Goal: Task Accomplishment & Management: Use online tool/utility

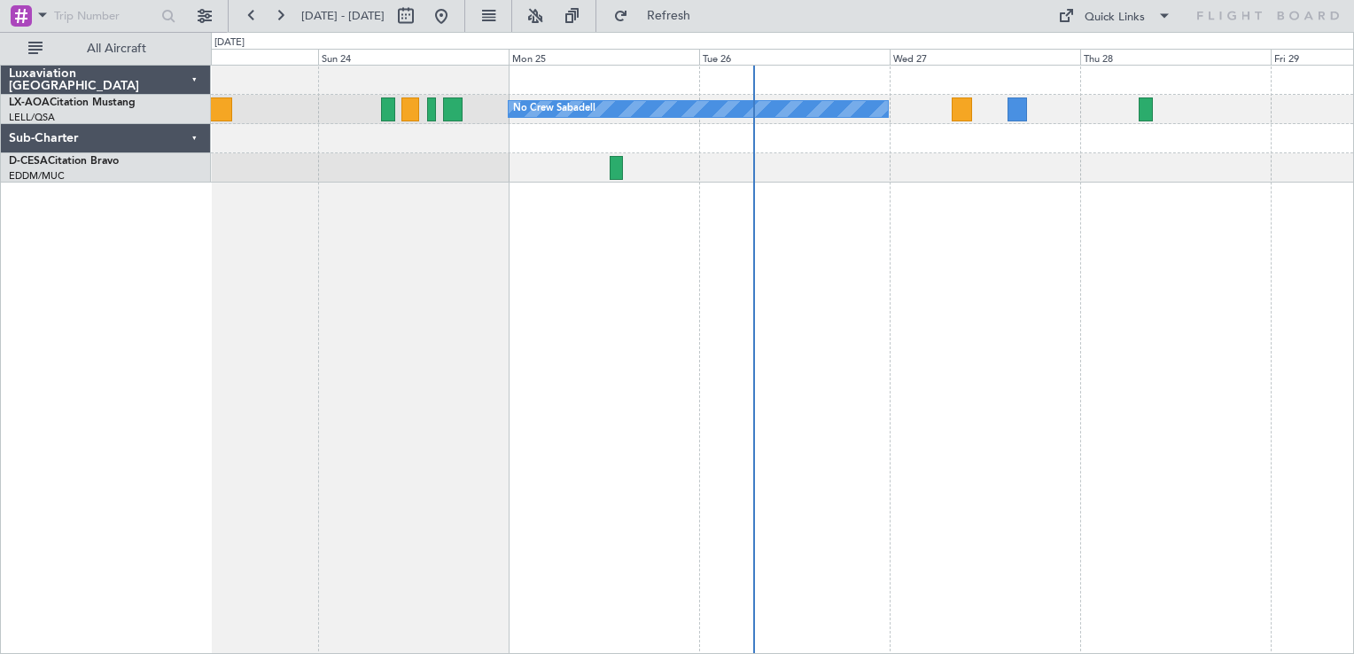
click at [1086, 307] on div "No Crew Sabadell No Crew Sabadell" at bounding box center [782, 359] width 1143 height 589
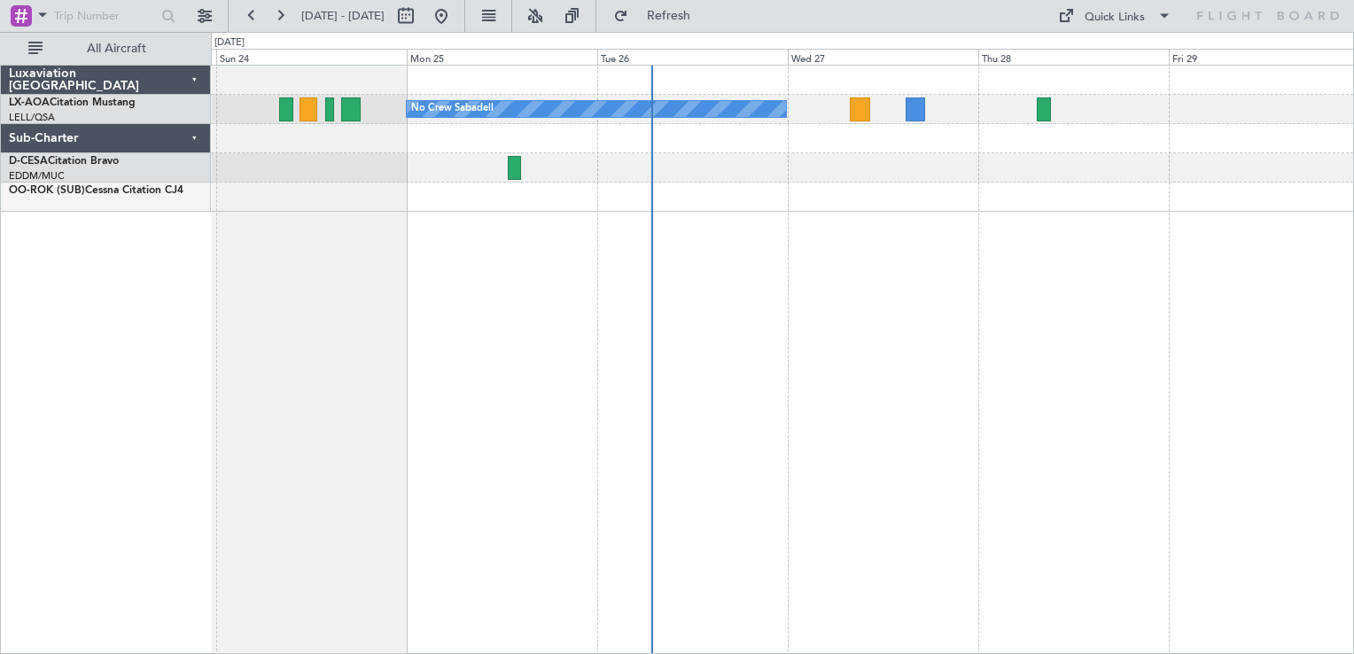
click at [815, 207] on div at bounding box center [782, 197] width 1142 height 29
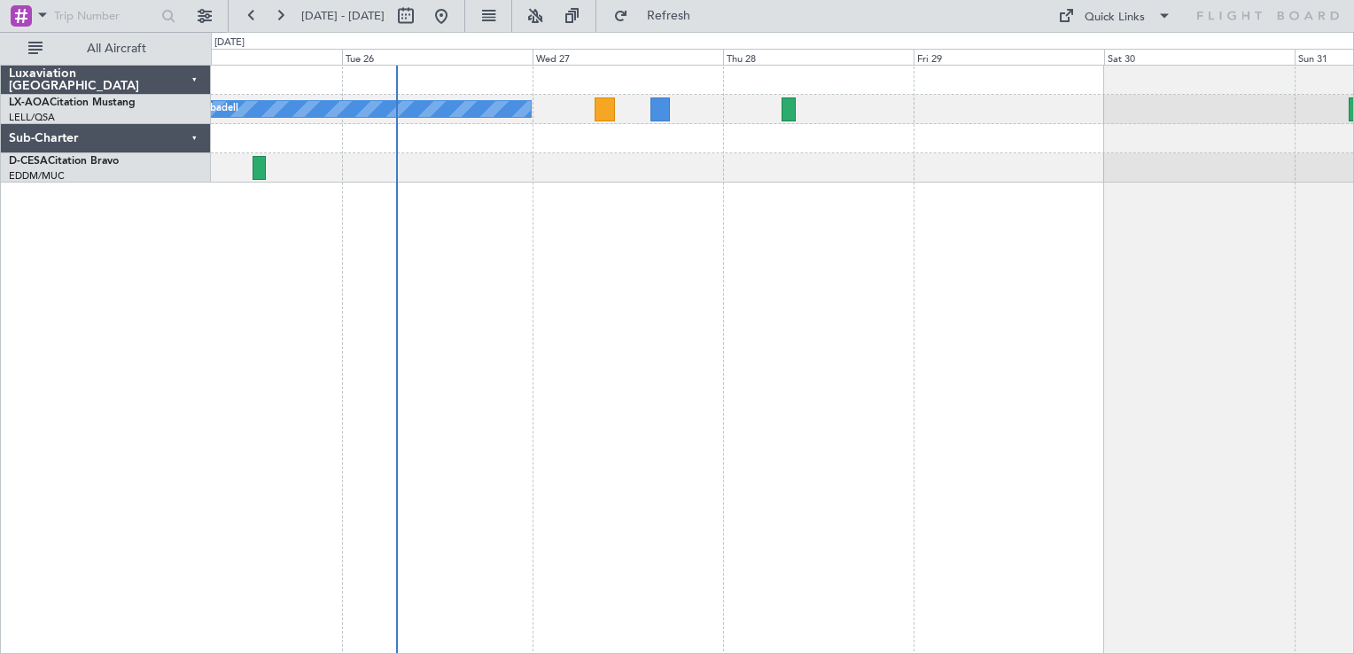
click at [1058, 276] on div "No Crew Sabadell" at bounding box center [782, 359] width 1143 height 589
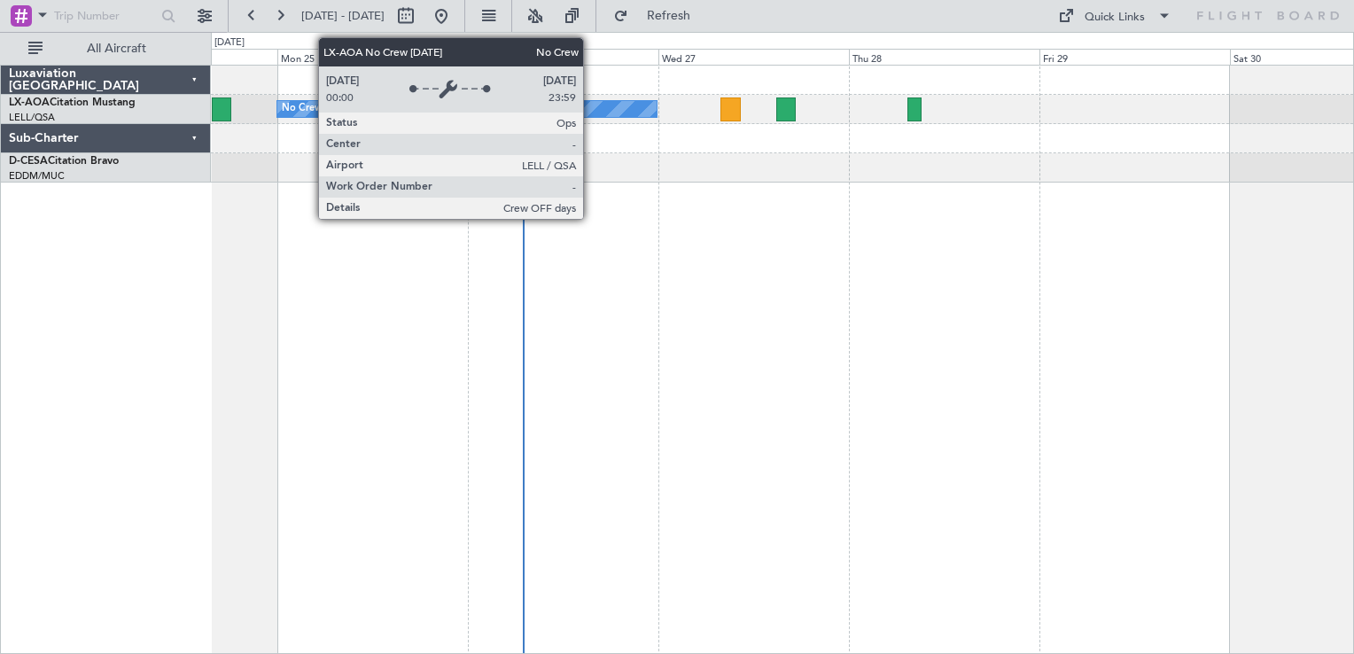
click at [758, 354] on div "No Crew Barcelona ([GEOGRAPHIC_DATA])" at bounding box center [782, 359] width 1143 height 589
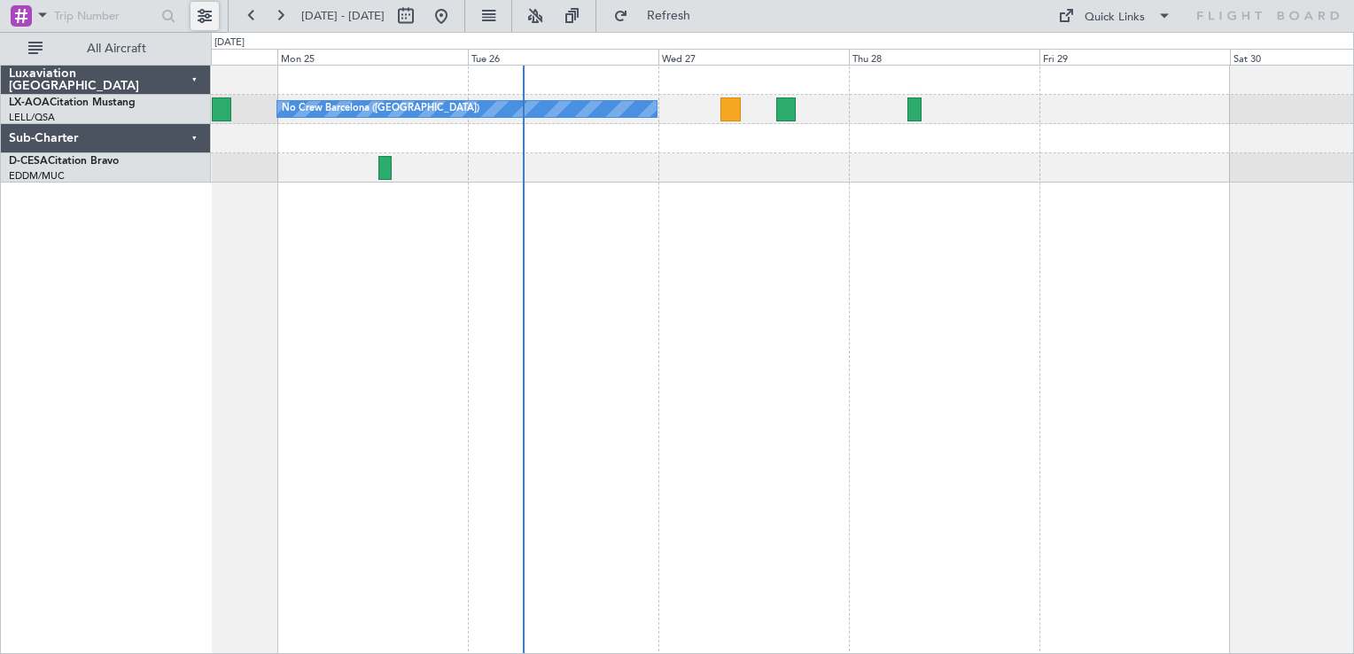
click at [201, 12] on button at bounding box center [205, 16] width 28 height 28
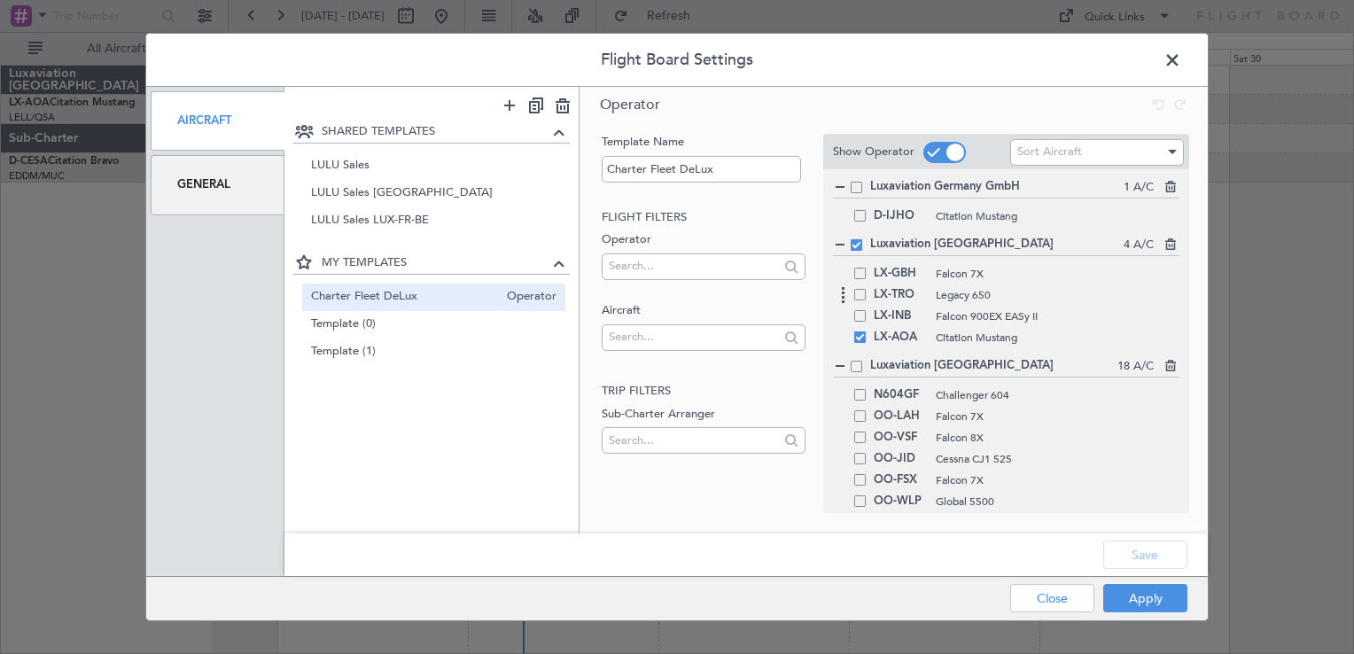
click at [860, 293] on span at bounding box center [860, 295] width 12 height 12
click at [867, 289] on input "checkbox" at bounding box center [867, 289] width 0 height 0
click at [1142, 564] on button "Save" at bounding box center [1145, 554] width 84 height 28
click at [1153, 594] on div "Apply Close" at bounding box center [1064, 598] width 258 height 43
click at [1153, 594] on button "Apply" at bounding box center [1145, 598] width 84 height 28
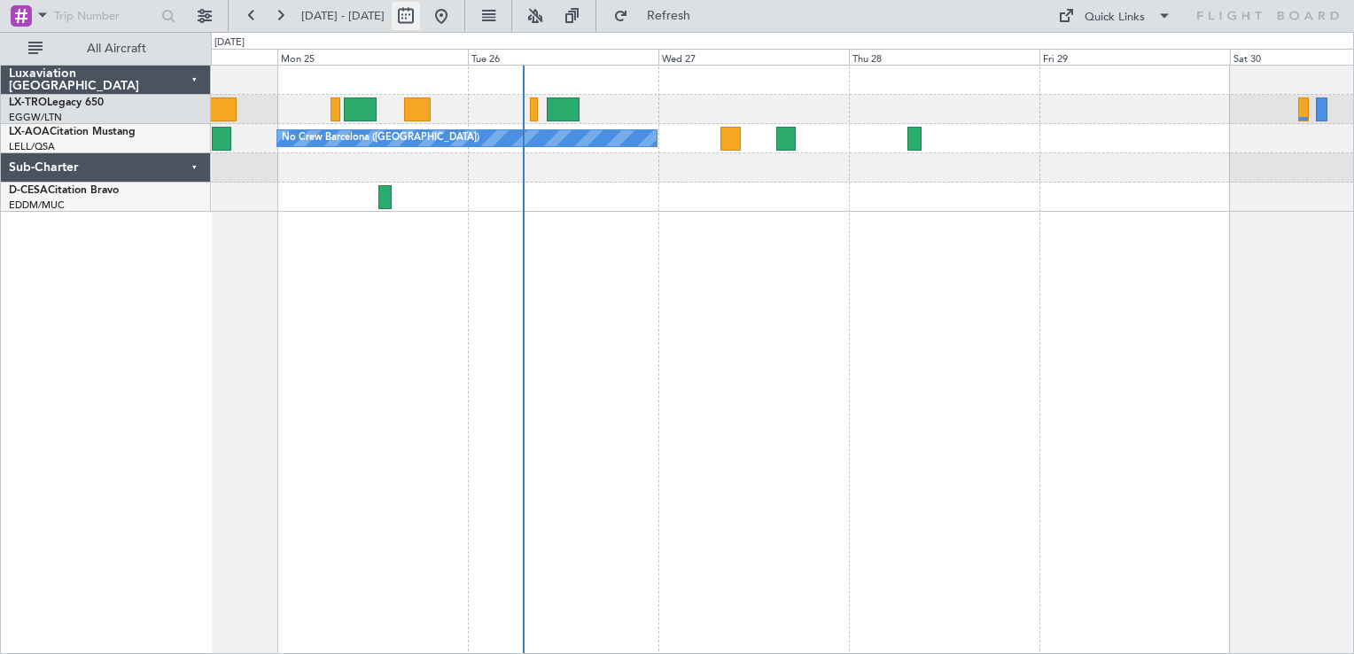
click at [420, 10] on button at bounding box center [406, 16] width 28 height 28
select select "8"
select select "2025"
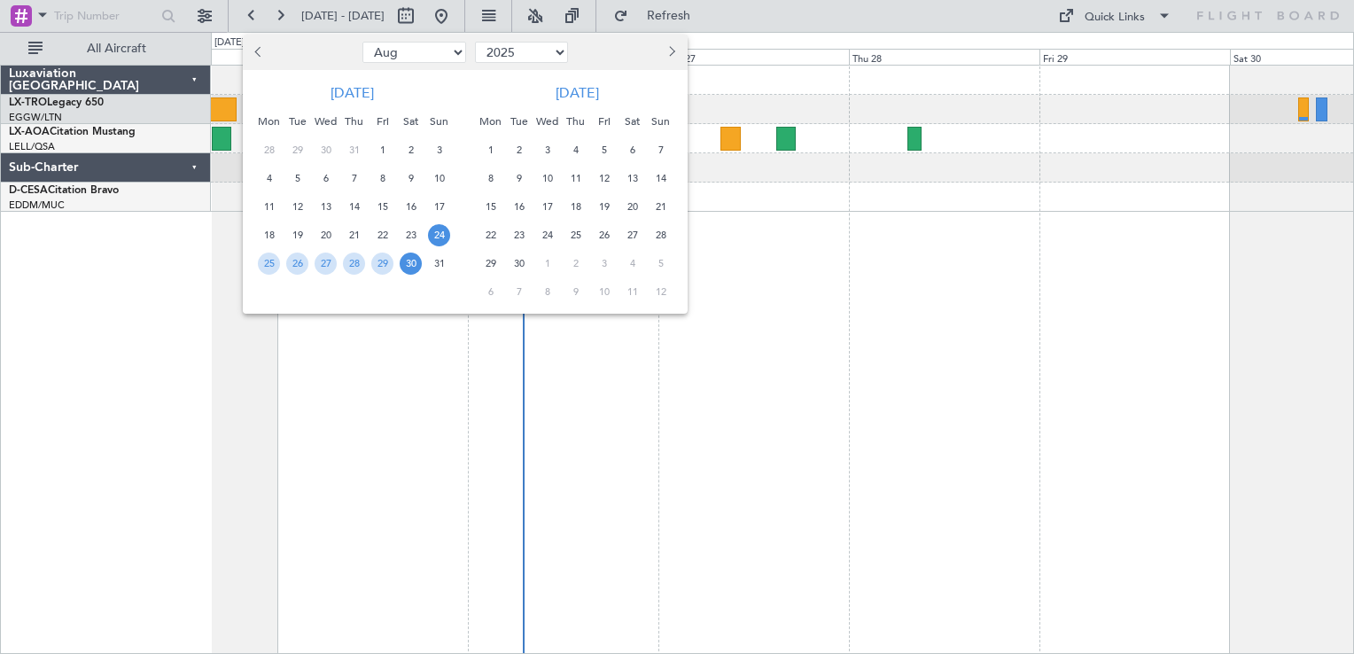
click at [221, 22] on div at bounding box center [677, 327] width 1354 height 654
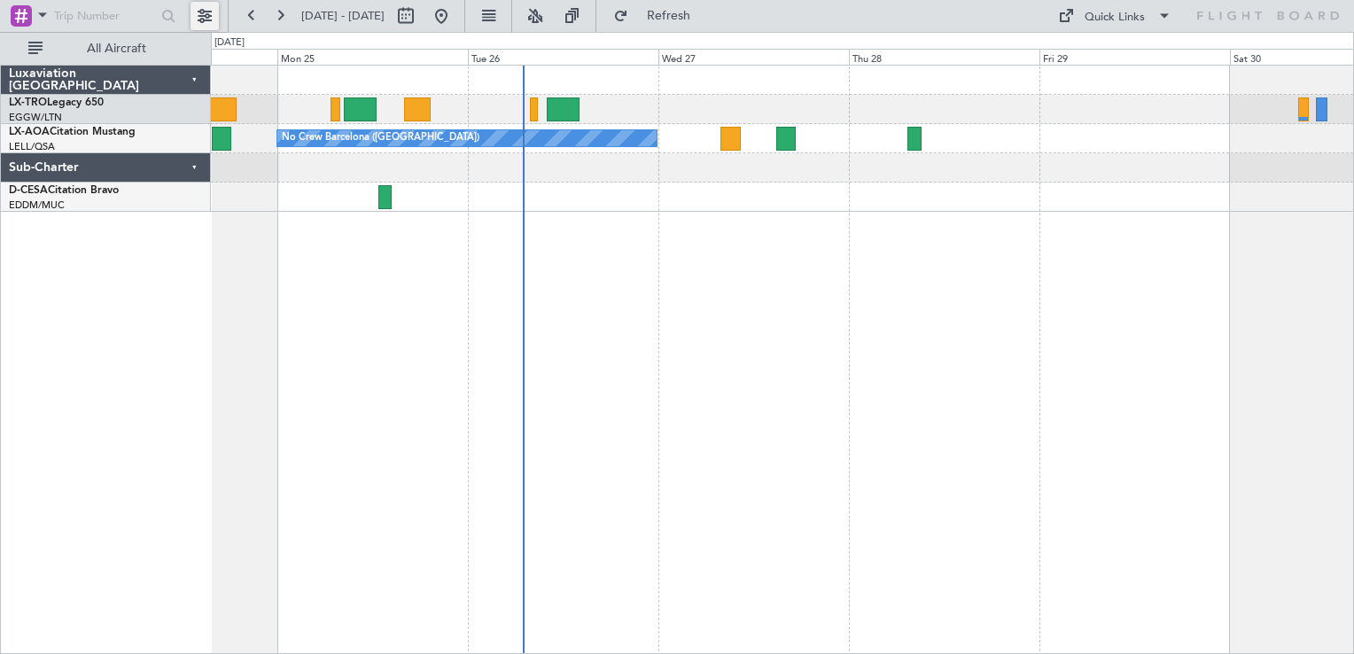
click at [212, 14] on button at bounding box center [205, 16] width 28 height 28
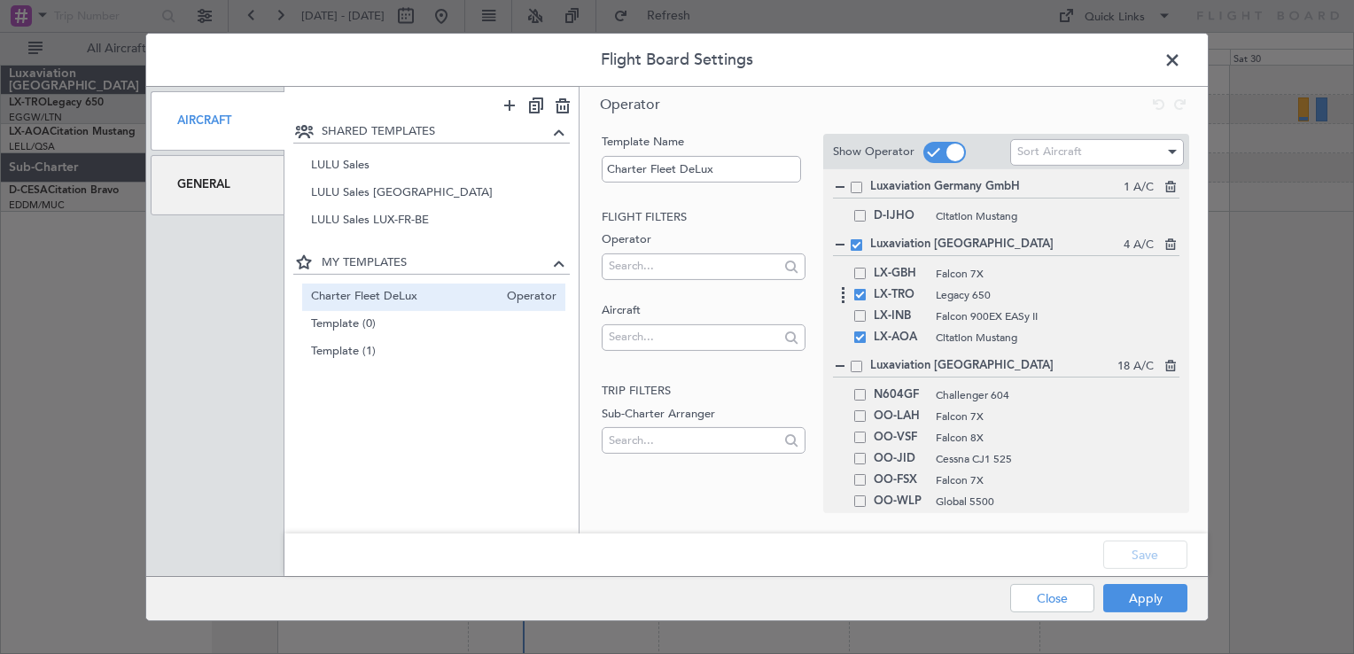
click at [857, 292] on span at bounding box center [860, 295] width 12 height 12
click at [867, 289] on input "checkbox" at bounding box center [867, 289] width 0 height 0
click at [1141, 548] on button "Save" at bounding box center [1145, 554] width 84 height 28
click at [1157, 601] on button "Apply" at bounding box center [1145, 598] width 84 height 28
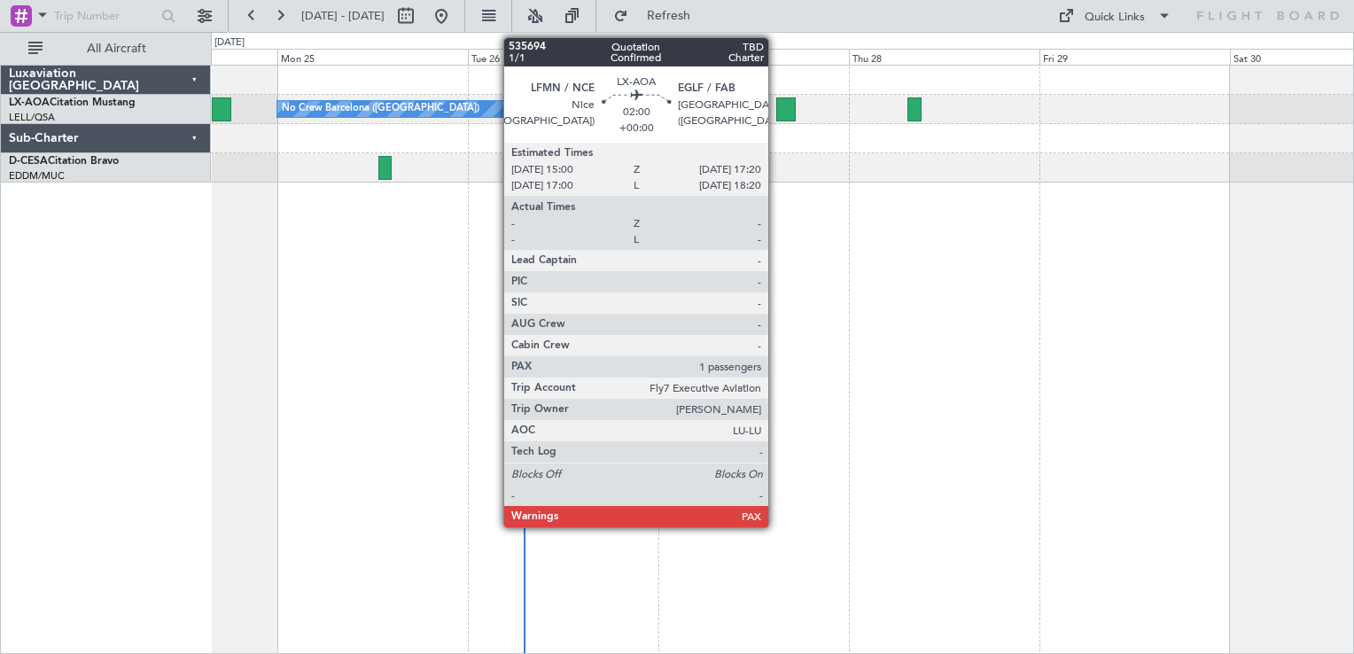
click at [783, 110] on div at bounding box center [785, 109] width 19 height 24
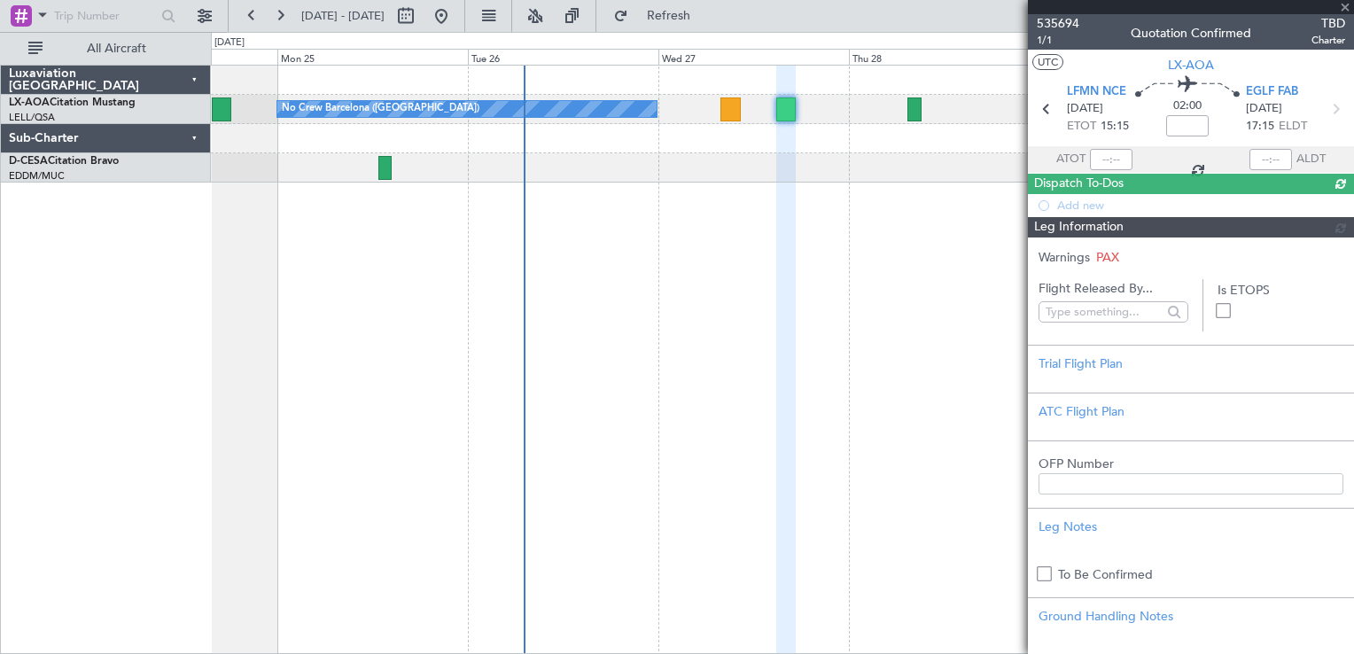
click at [1058, 25] on span "535694" at bounding box center [1058, 23] width 43 height 19
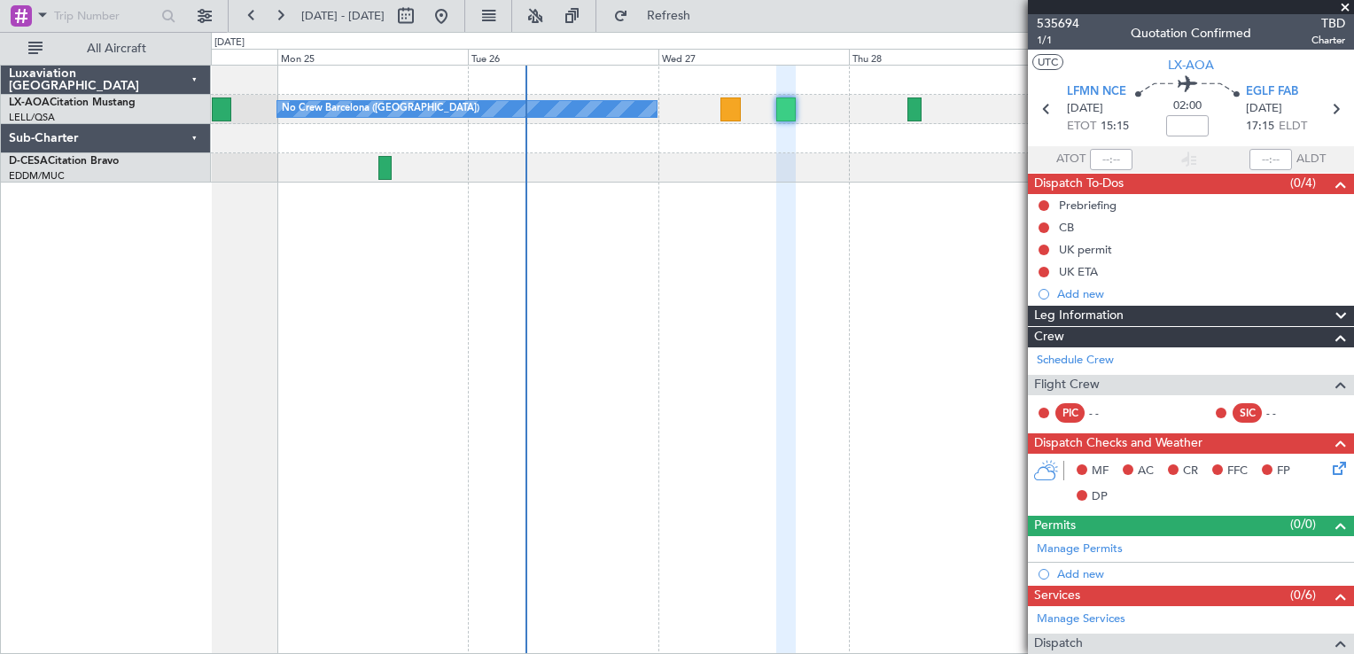
drag, startPoint x: 500, startPoint y: 14, endPoint x: 631, endPoint y: 34, distance: 132.6
click at [455, 15] on button at bounding box center [441, 16] width 28 height 28
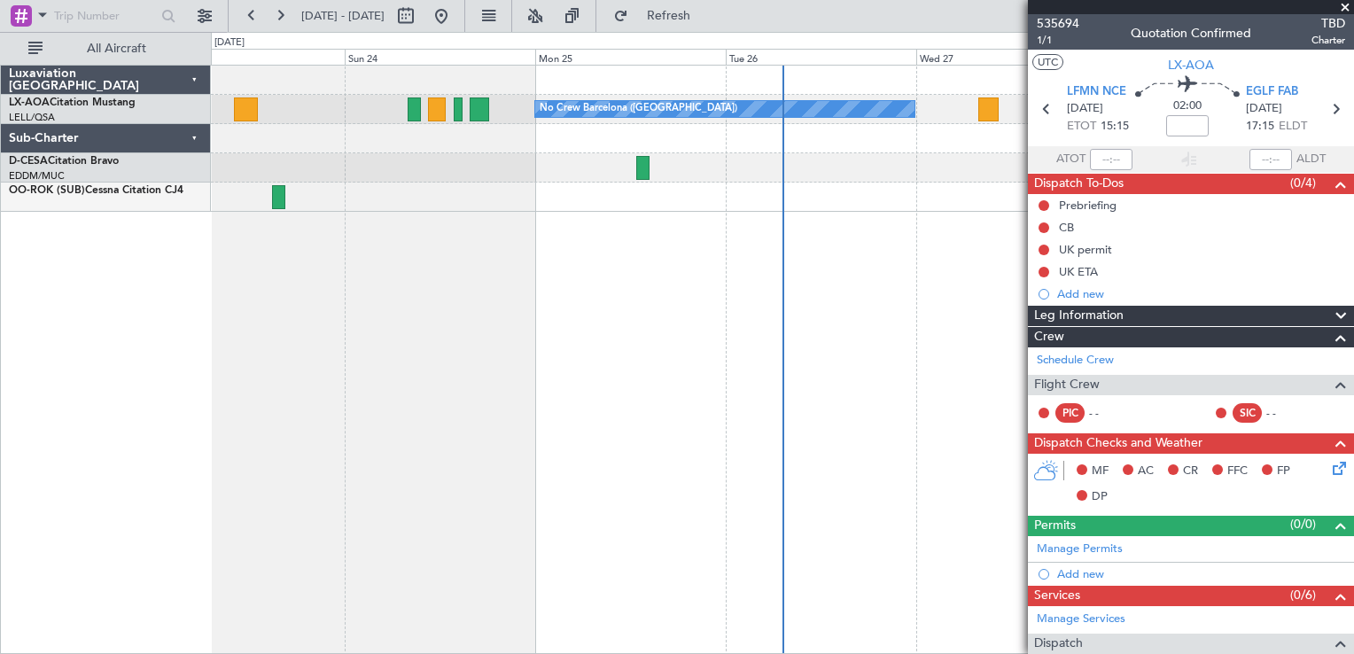
click at [1349, 8] on span at bounding box center [1345, 8] width 18 height 16
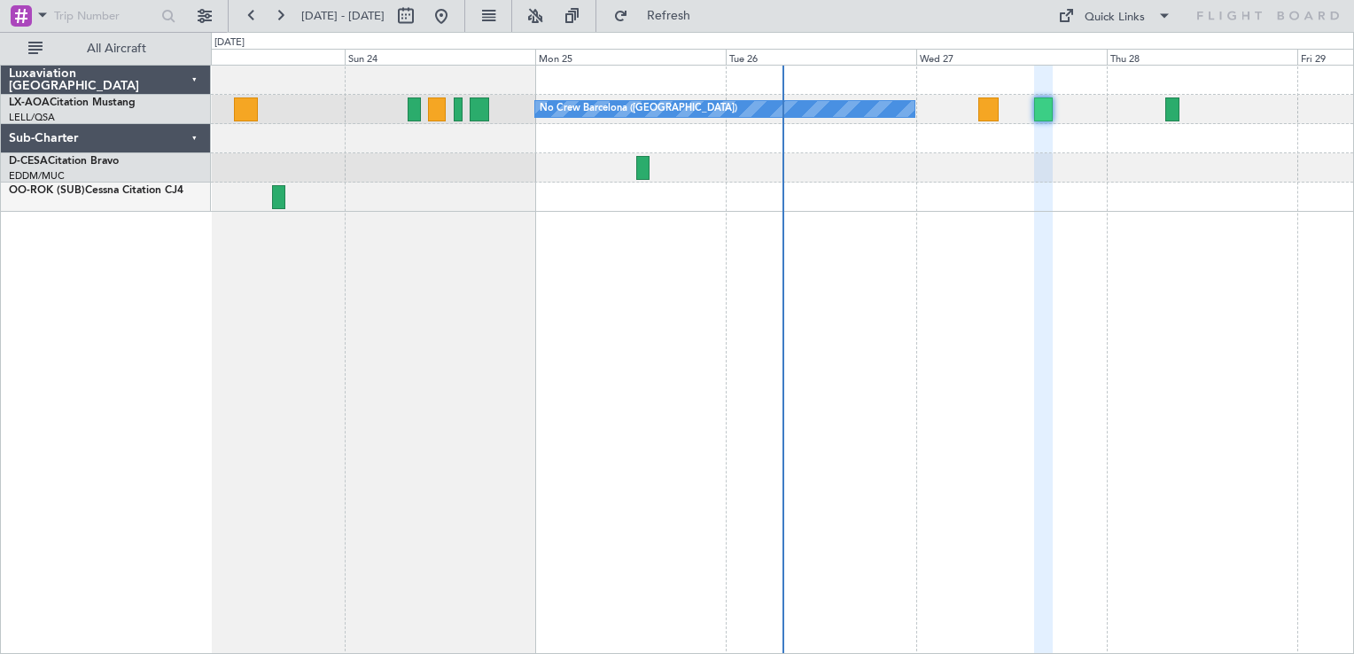
type input "0"
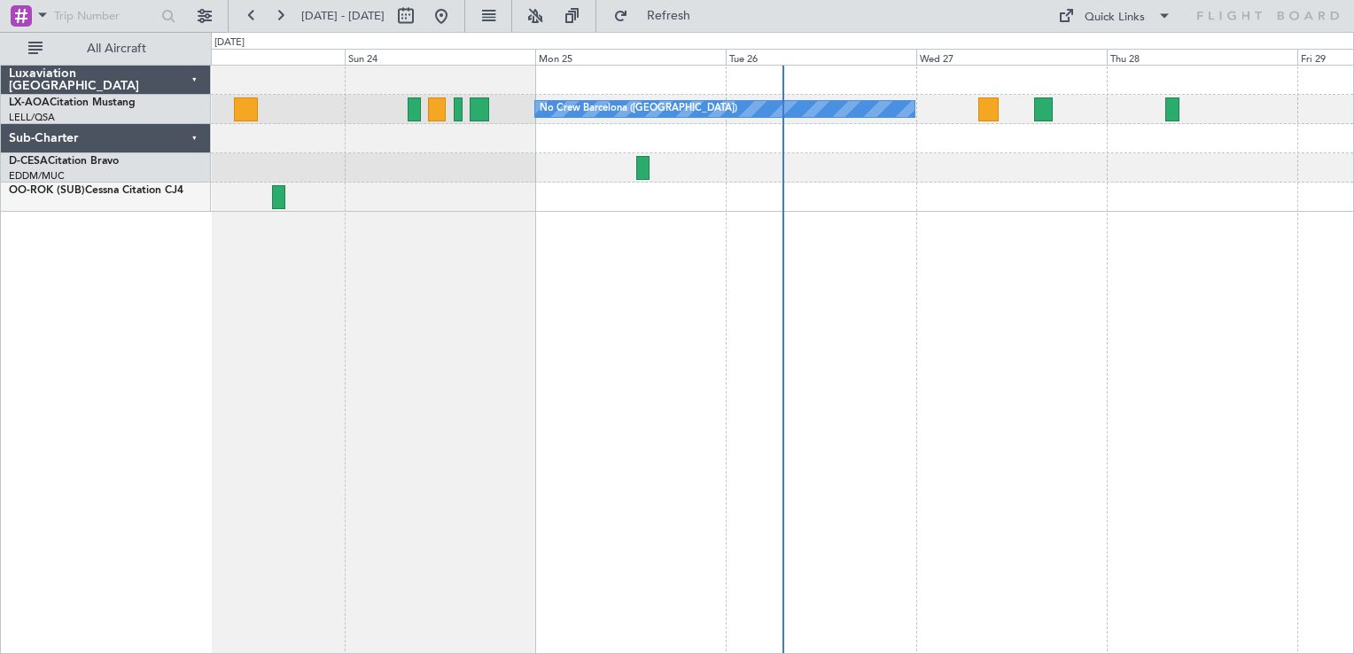
click at [904, 331] on div "No Crew Barcelona ([GEOGRAPHIC_DATA]) No Crew Sabadell" at bounding box center [782, 359] width 1143 height 589
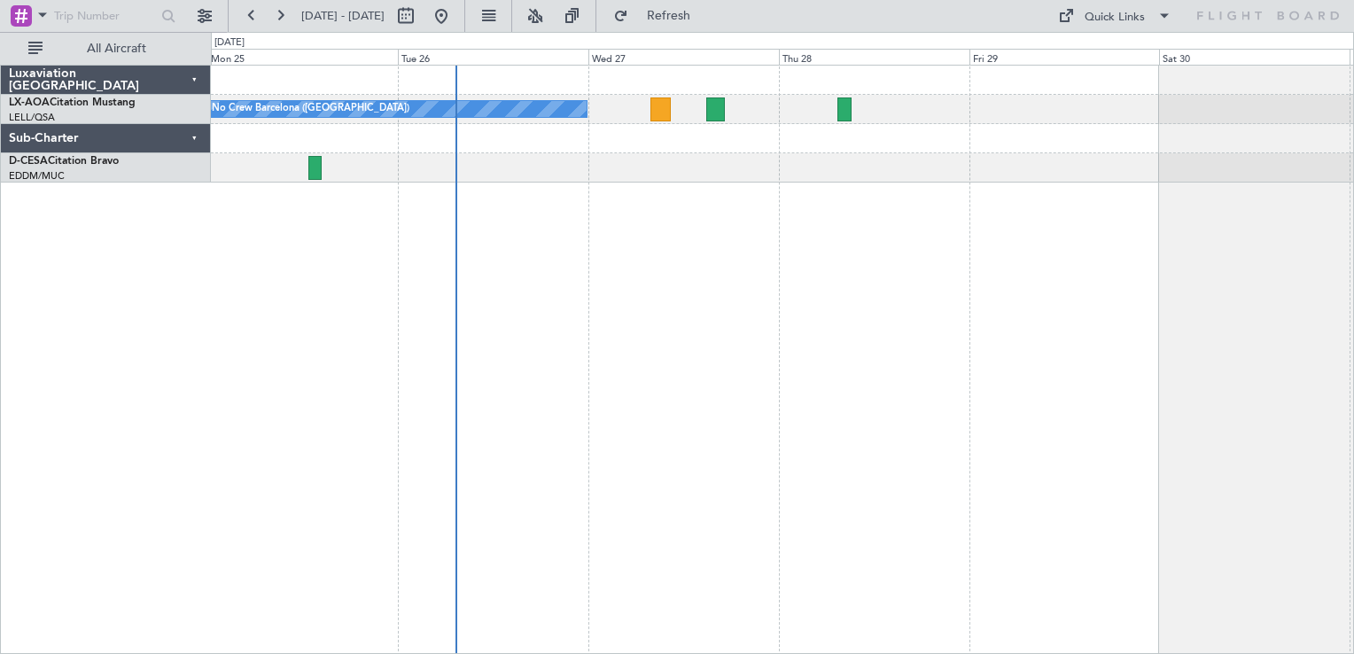
click at [713, 229] on div "No Crew Barcelona ([GEOGRAPHIC_DATA])" at bounding box center [782, 359] width 1143 height 589
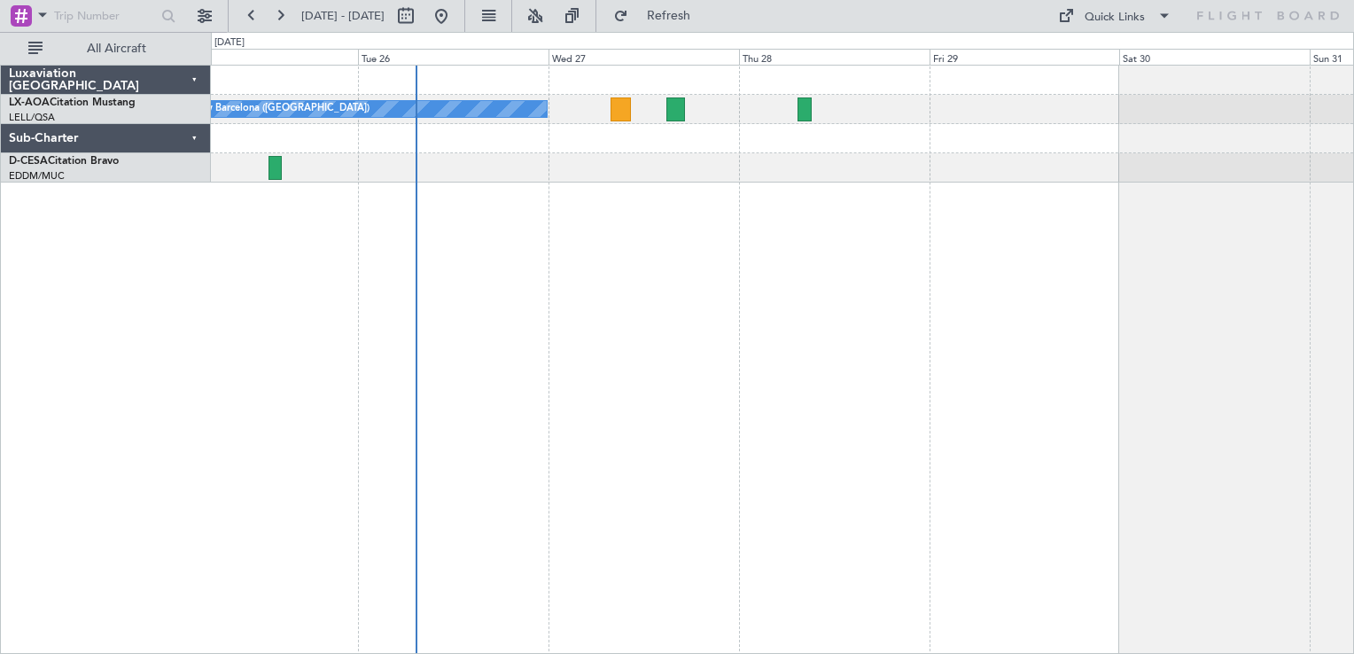
click at [862, 317] on div "No Crew Barcelona ([GEOGRAPHIC_DATA])" at bounding box center [782, 359] width 1143 height 589
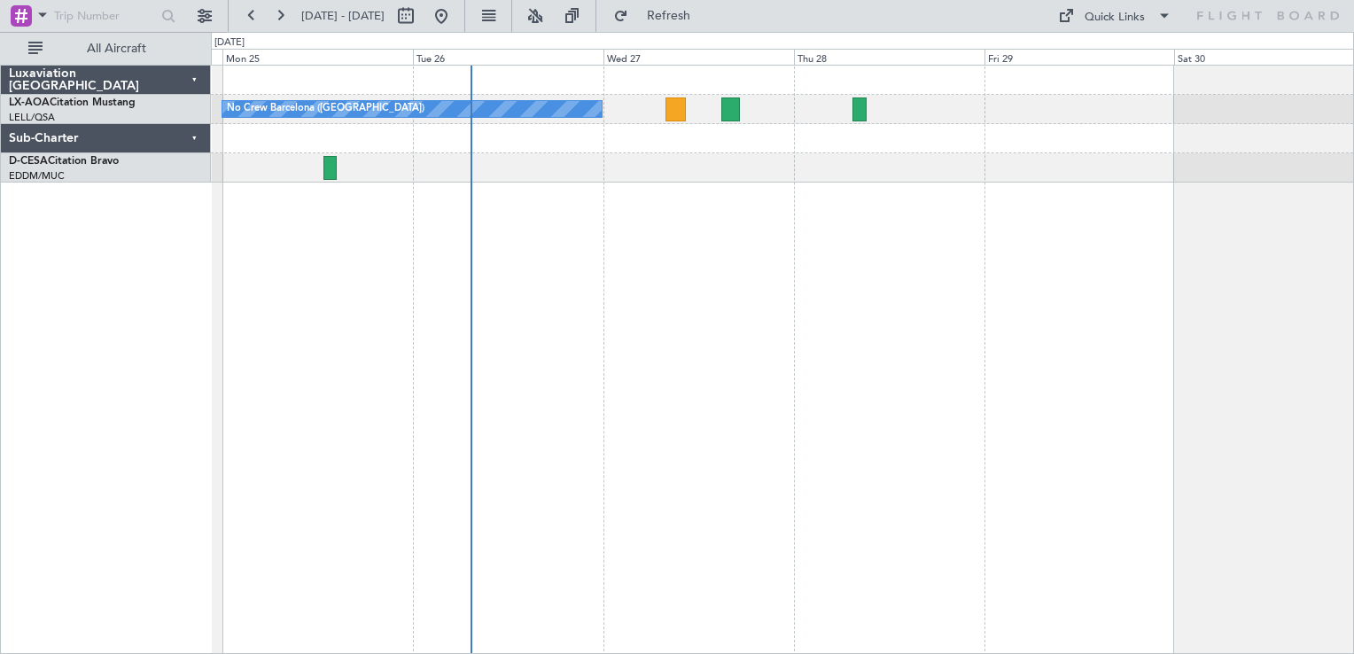
click at [656, 287] on div "No Crew Barcelona ([GEOGRAPHIC_DATA])" at bounding box center [782, 359] width 1143 height 589
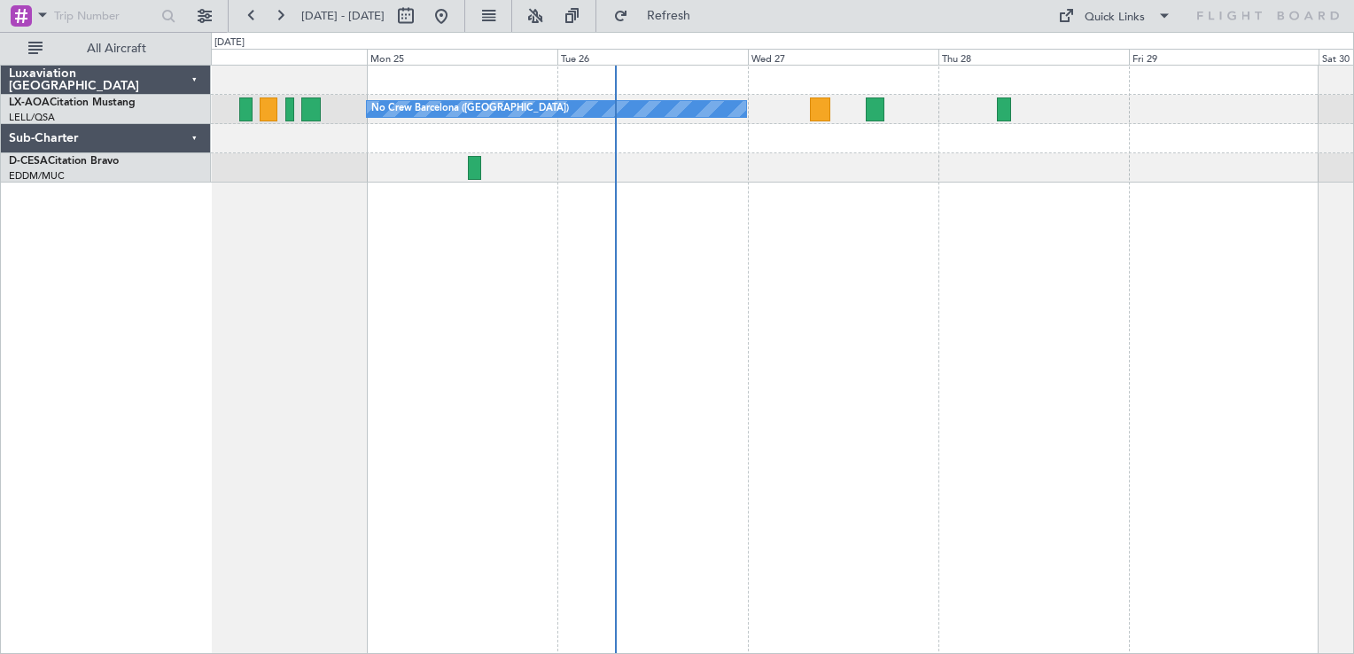
click at [836, 271] on div "No Crew Barcelona ([GEOGRAPHIC_DATA])" at bounding box center [782, 359] width 1143 height 589
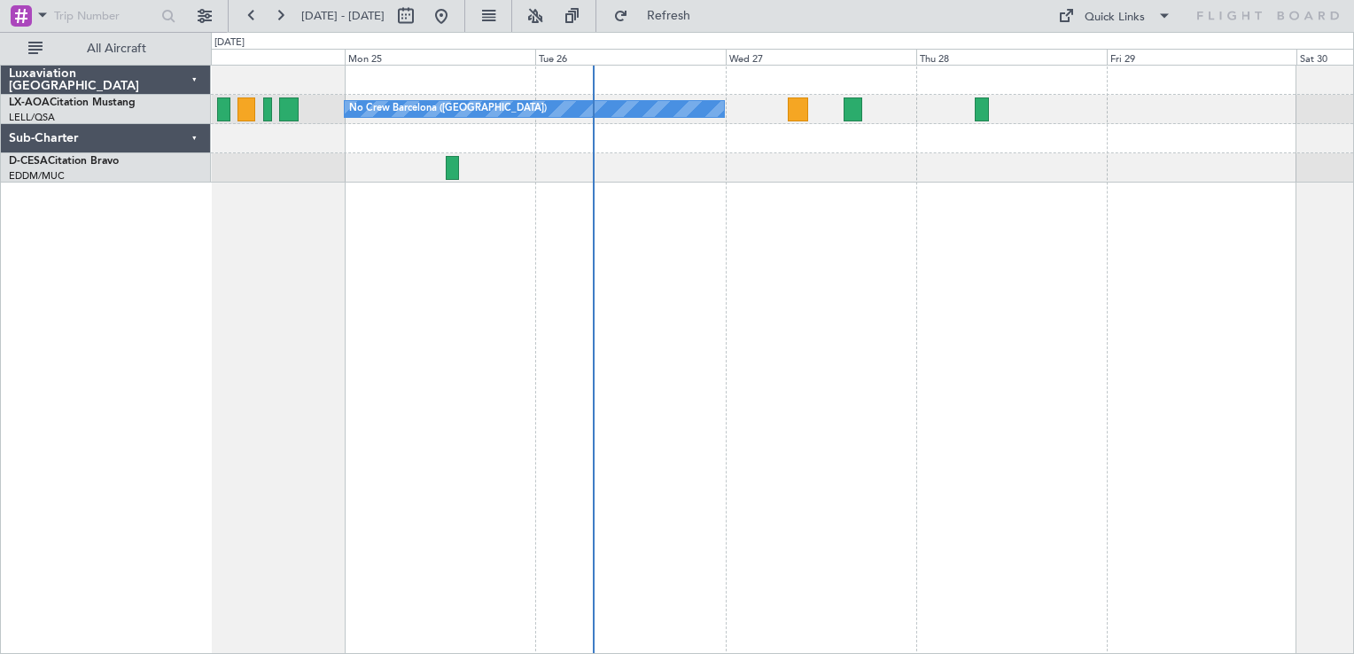
click at [763, 294] on div "No Crew Barcelona ([GEOGRAPHIC_DATA])" at bounding box center [782, 359] width 1143 height 589
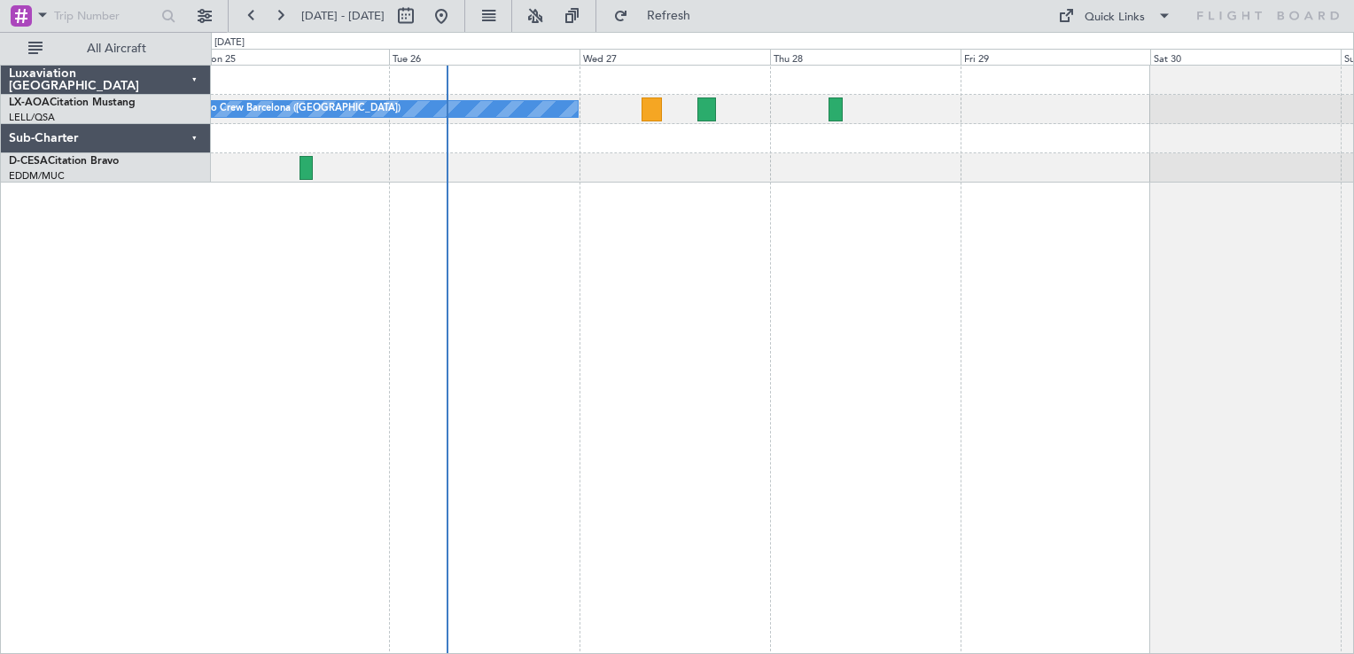
click at [743, 305] on div "No Crew Barcelona ([GEOGRAPHIC_DATA])" at bounding box center [782, 359] width 1143 height 589
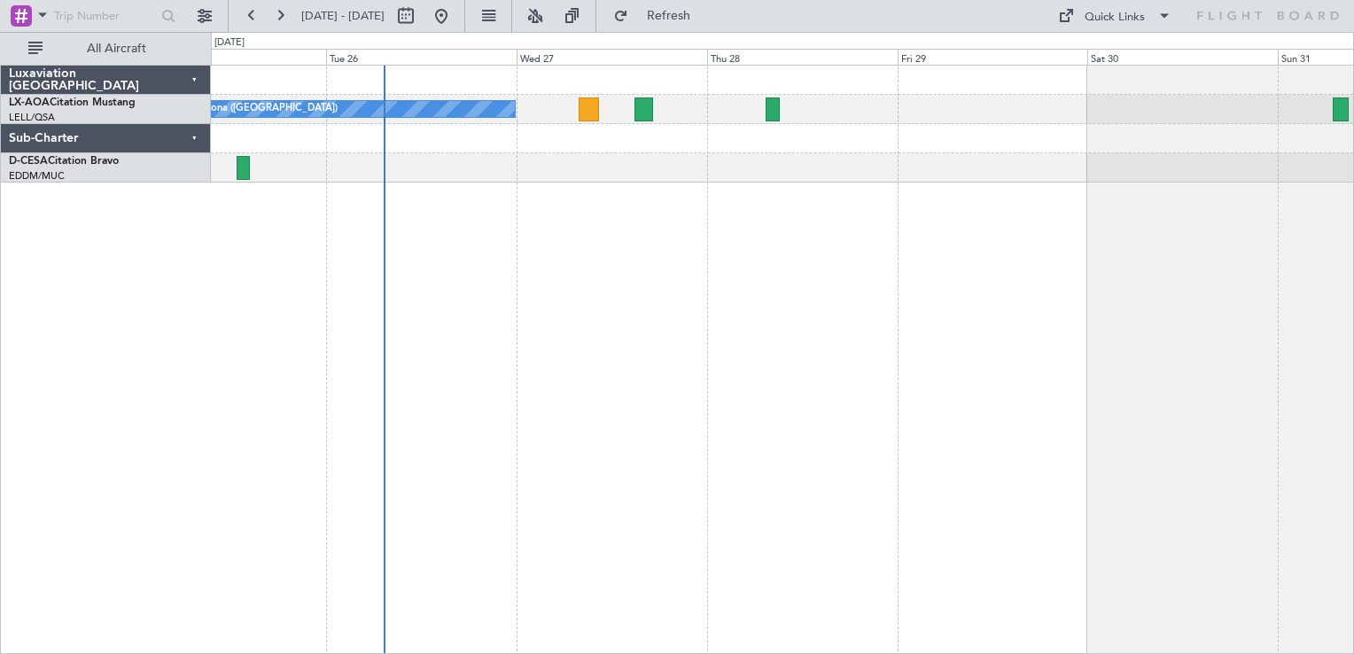
click at [716, 251] on div "No Crew Barcelona ([GEOGRAPHIC_DATA])" at bounding box center [782, 359] width 1143 height 589
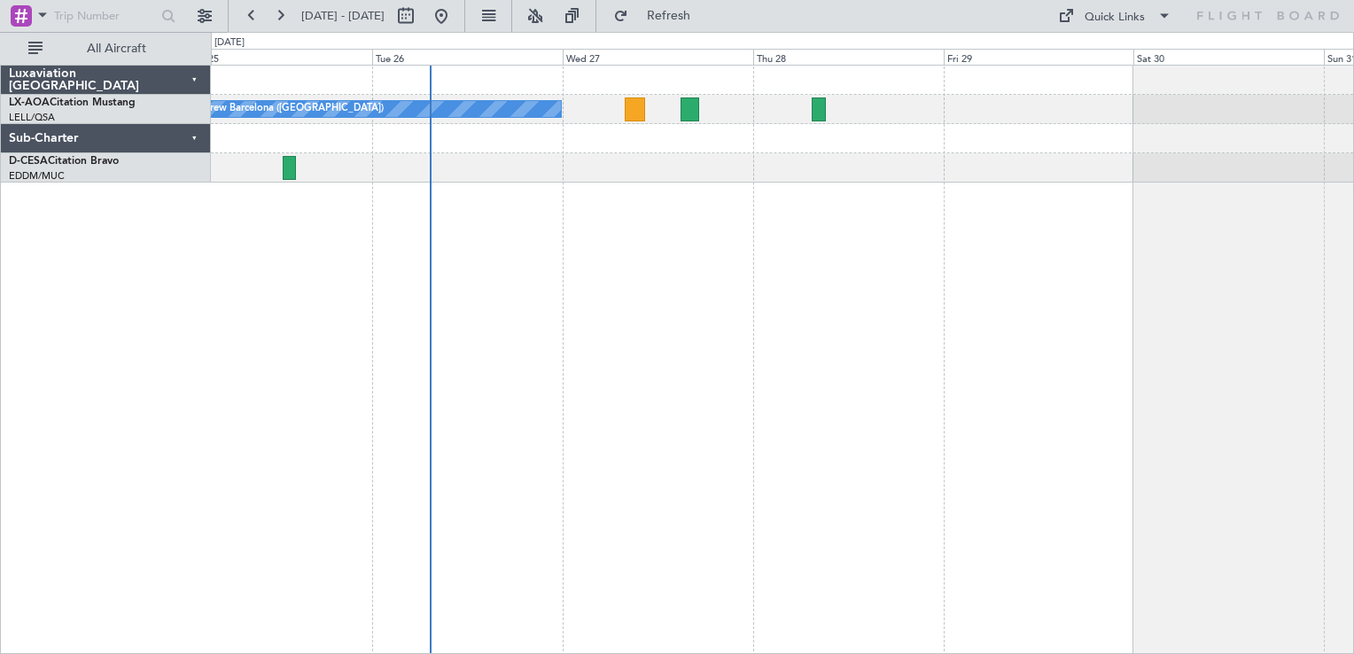
click at [638, 490] on div "No Crew Barcelona ([GEOGRAPHIC_DATA])" at bounding box center [782, 359] width 1143 height 589
click at [1058, 223] on div "No Crew Barcelona ([GEOGRAPHIC_DATA])" at bounding box center [782, 359] width 1143 height 589
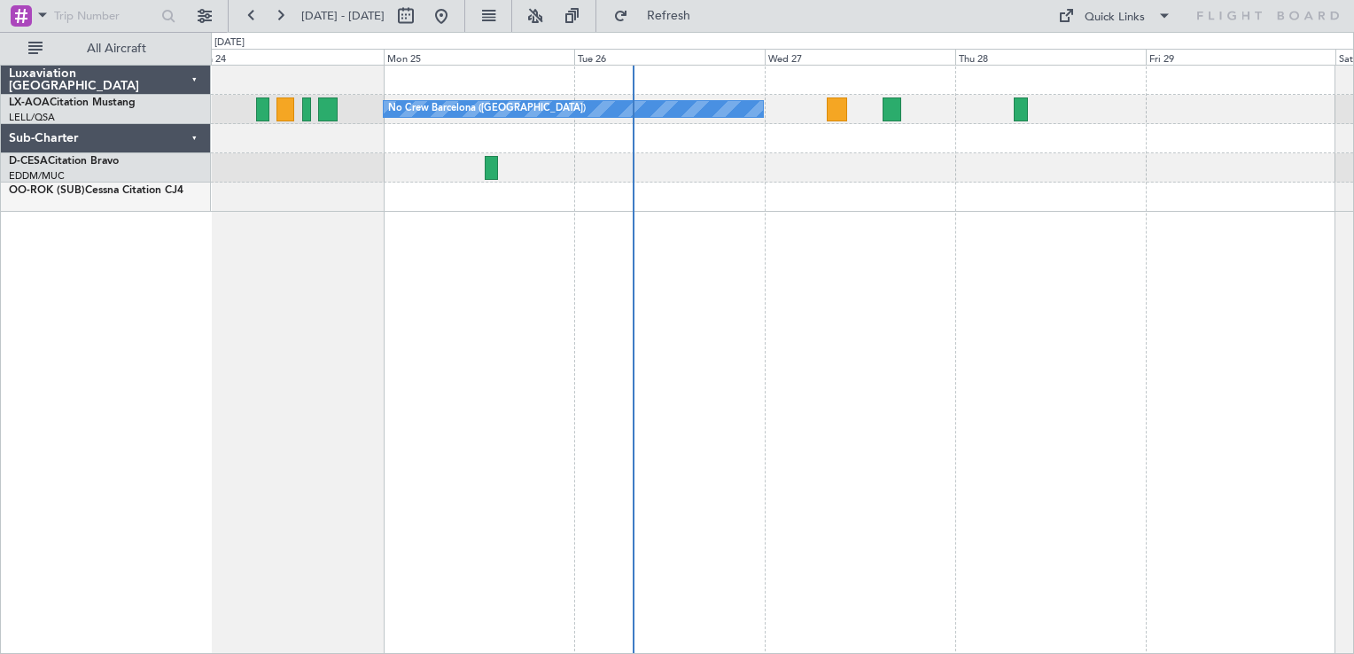
click at [795, 377] on div "No Crew Barcelona ([GEOGRAPHIC_DATA])" at bounding box center [782, 359] width 1143 height 589
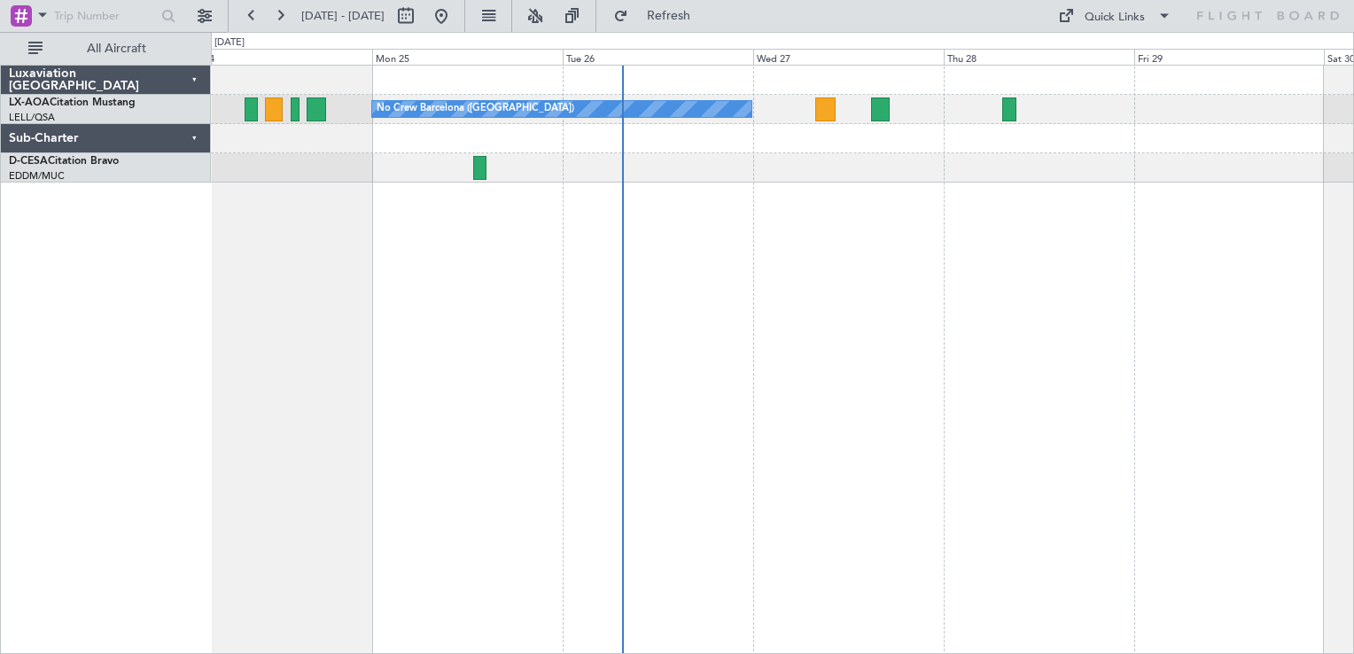
click at [805, 197] on div "No Crew Barcelona ([GEOGRAPHIC_DATA])" at bounding box center [782, 359] width 1143 height 589
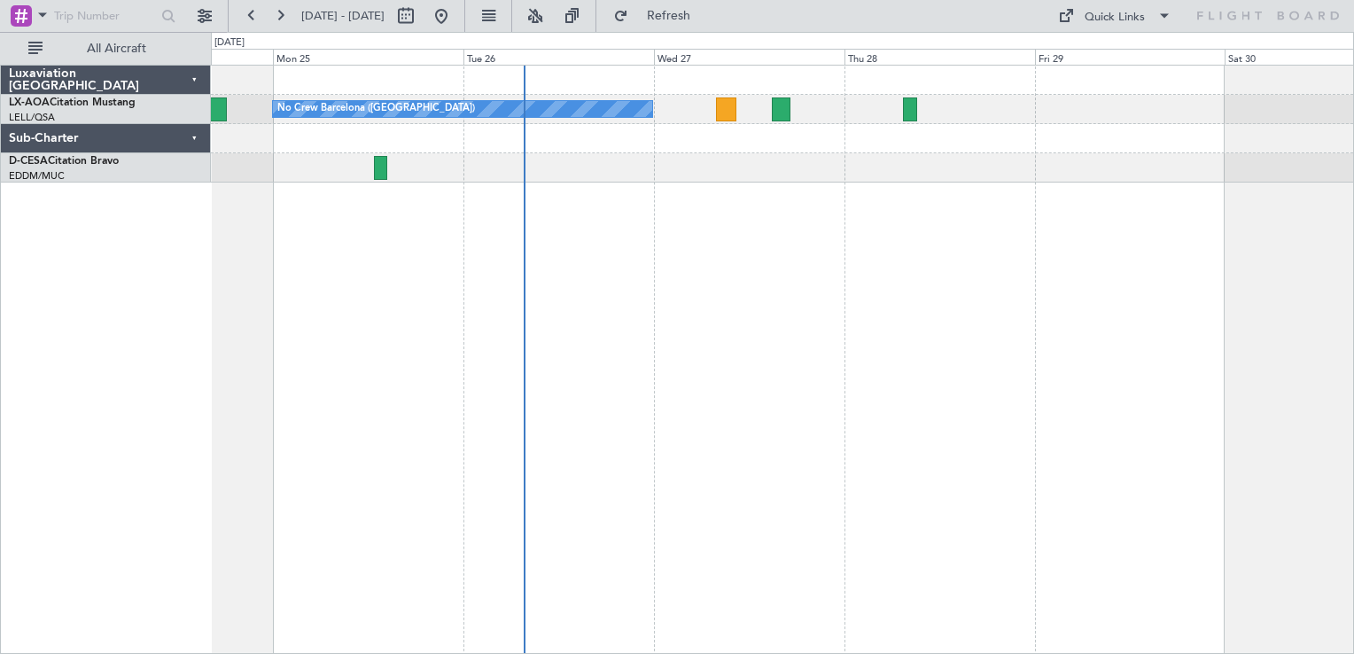
click at [854, 170] on div at bounding box center [782, 167] width 1142 height 29
